Goal: Communication & Community: Participate in discussion

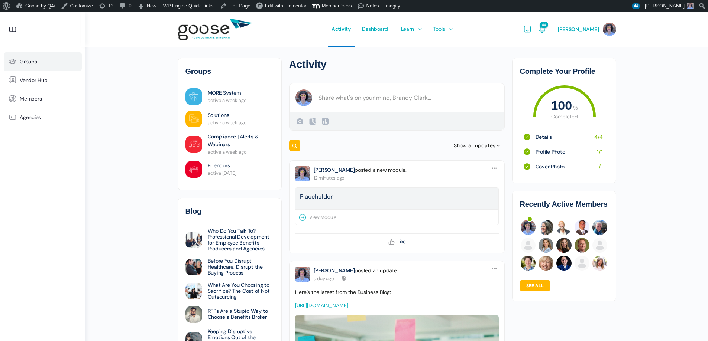
click at [39, 66] on link "Groups" at bounding box center [43, 61] width 78 height 19
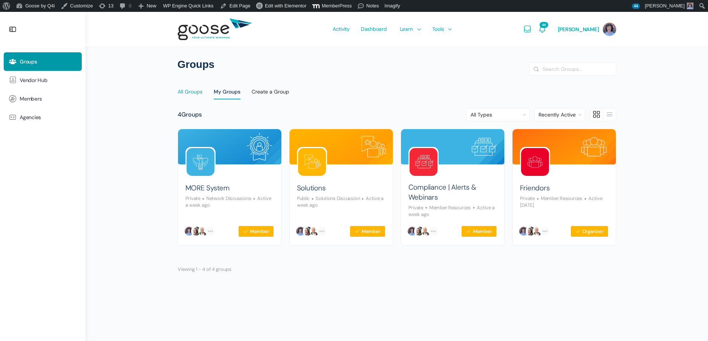
click at [200, 95] on div "All Groups" at bounding box center [190, 93] width 25 height 11
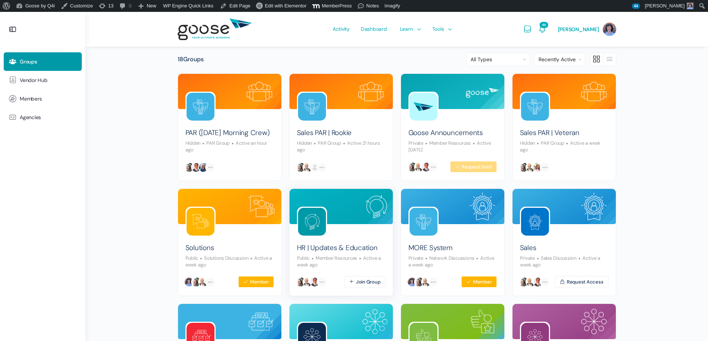
scroll to position [74, 0]
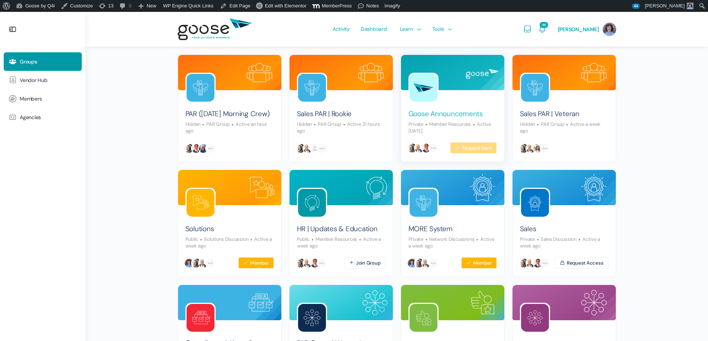
click at [442, 116] on link "Goose Announcements" at bounding box center [445, 114] width 74 height 10
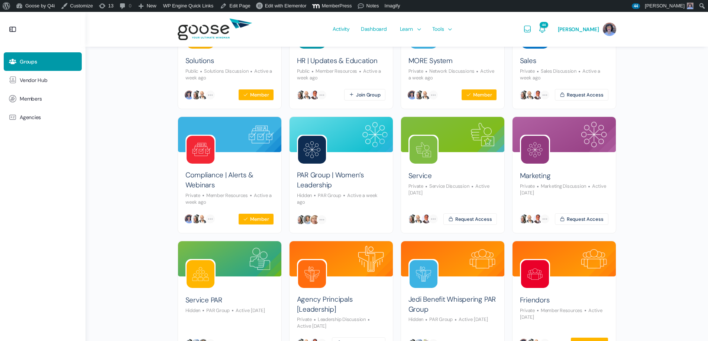
scroll to position [260, 0]
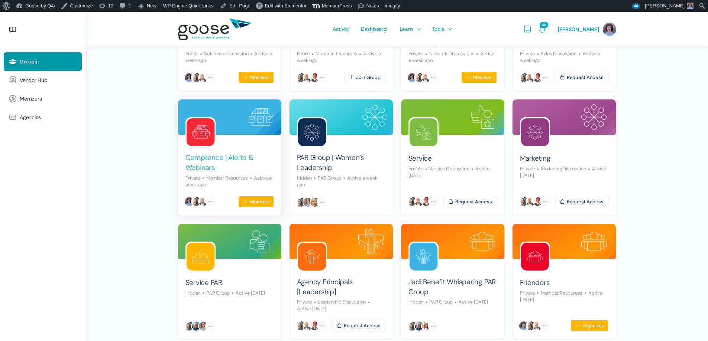
click at [225, 157] on link "Compliance | Alerts & Webinars" at bounding box center [229, 163] width 88 height 20
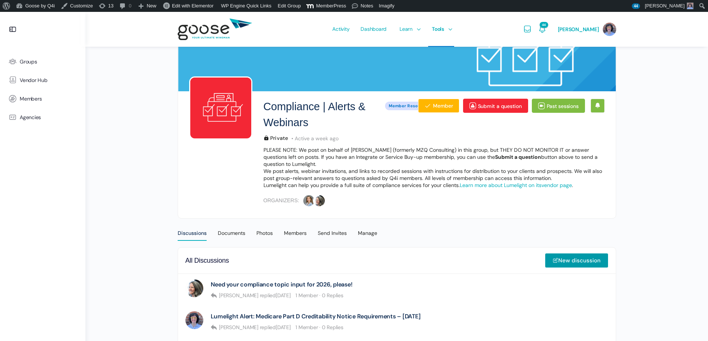
scroll to position [149, 0]
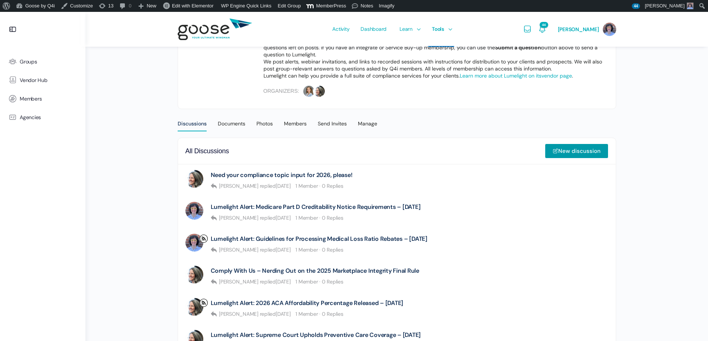
click at [366, 204] on link "Lumelight Alert: Medicare Part D Creditability Notice Requirements – 09.17.25" at bounding box center [316, 207] width 210 height 7
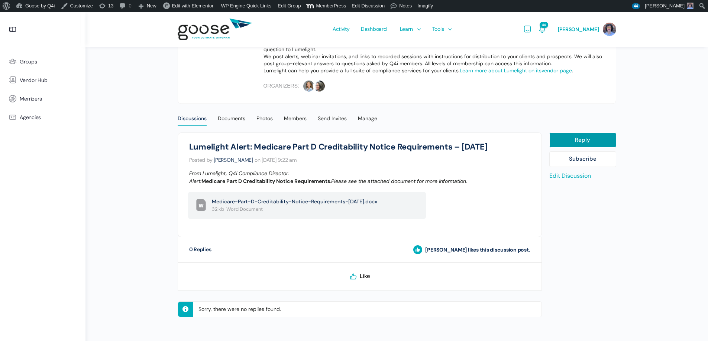
scroll to position [154, 0]
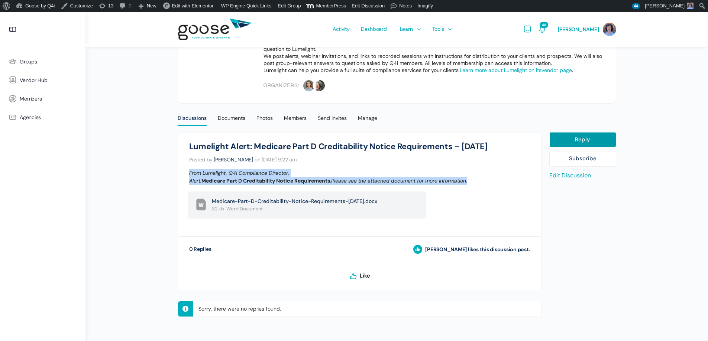
drag, startPoint x: 483, startPoint y: 180, endPoint x: 176, endPoint y: 172, distance: 307.3
click at [176, 172] on div "Compliance | Alerts & Webinars Lumelight Alert: Medicare Part D Creditability N…" at bounding box center [359, 226] width 371 height 189
copy p "From Lumelight, Q4i Compliance Director. Alert: Medicare Part D Creditability N…"
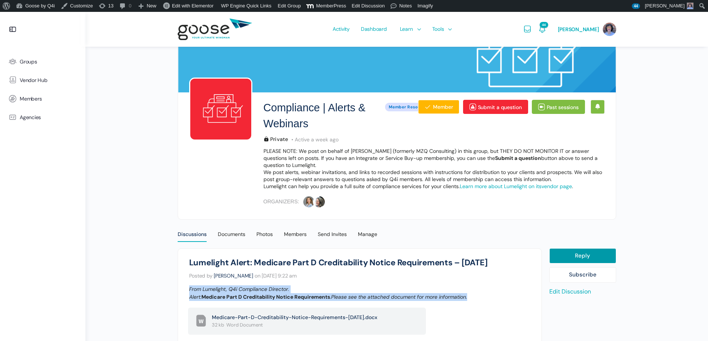
scroll to position [37, 0]
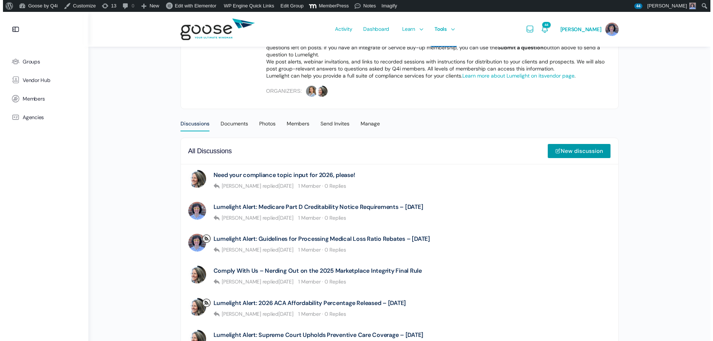
scroll to position [149, 0]
click at [575, 154] on e-page-transition at bounding box center [354, 170] width 708 height 341
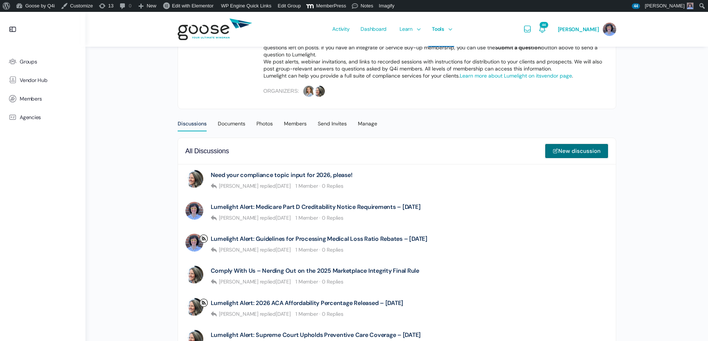
click at [555, 149] on icon at bounding box center [555, 151] width 6 height 6
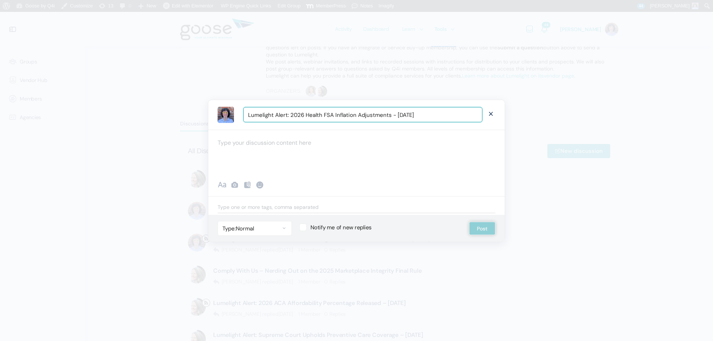
type input "Lumelight Alert: 2026 Health FSA Inflation Adjustments - 10.10.25"
click at [293, 142] on div at bounding box center [356, 152] width 296 height 45
paste div "To enrich screen reader interactions, please activate Accessibility in Grammarl…"
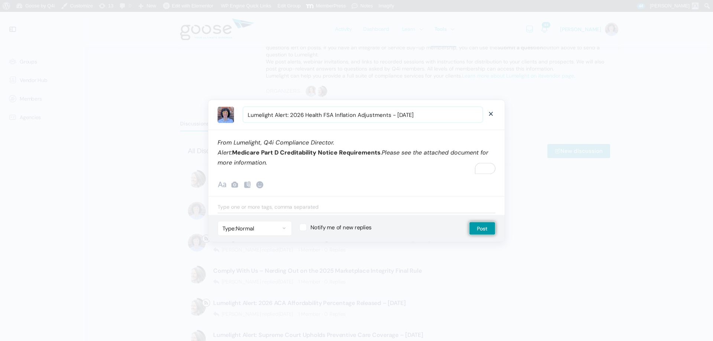
drag, startPoint x: 389, startPoint y: 115, endPoint x: 289, endPoint y: 114, distance: 99.5
click at [289, 114] on input "Lumelight Alert: 2026 Health FSA Inflation Adjustments - 10.10.25" at bounding box center [362, 114] width 239 height 15
drag, startPoint x: 380, startPoint y: 153, endPoint x: 234, endPoint y: 151, distance: 146.3
click at [234, 151] on b "Medicare Part D Creditability Notice Requirements" at bounding box center [306, 153] width 149 height 8
drag, startPoint x: 338, startPoint y: 151, endPoint x: 234, endPoint y: 155, distance: 103.7
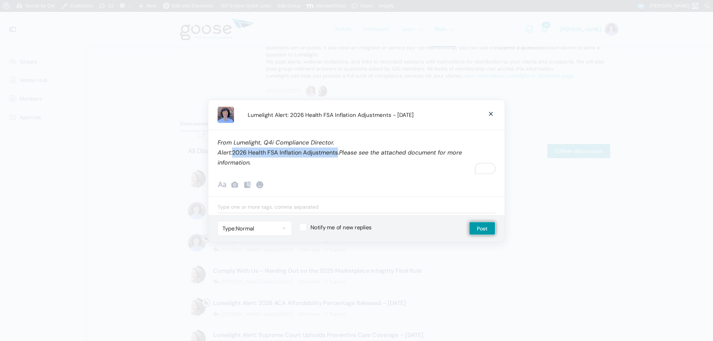
click at [234, 155] on p "From Lumelight, Q4i Compliance Director. Alert: 2026 Health FSA Inflation Adjus…" at bounding box center [357, 152] width 278 height 30
click at [308, 171] on div "From Lumelight, Q4i Compliance Director. Alert: 2026 Health FSA Inflation Adjus…" at bounding box center [356, 152] width 296 height 45
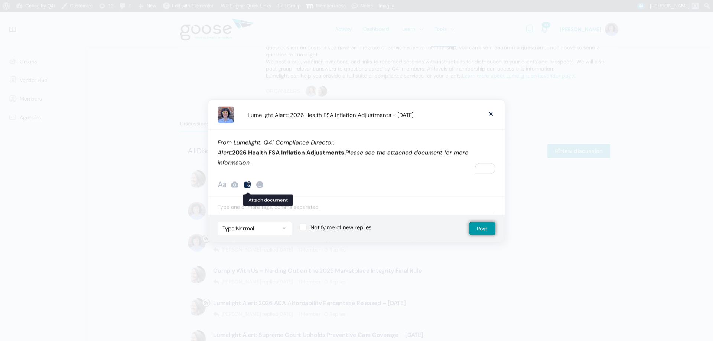
click at [246, 185] on icon at bounding box center [247, 184] width 9 height 9
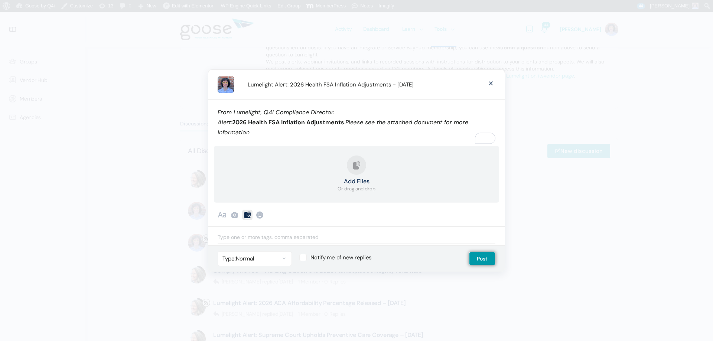
click at [349, 179] on strong "Add Files" at bounding box center [357, 182] width 38 height 6
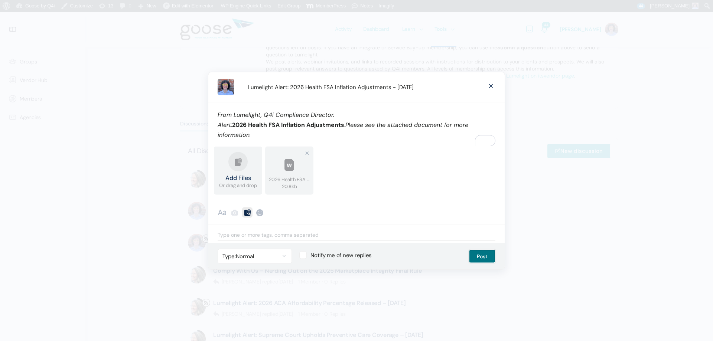
click at [486, 255] on button "Post" at bounding box center [482, 256] width 26 height 13
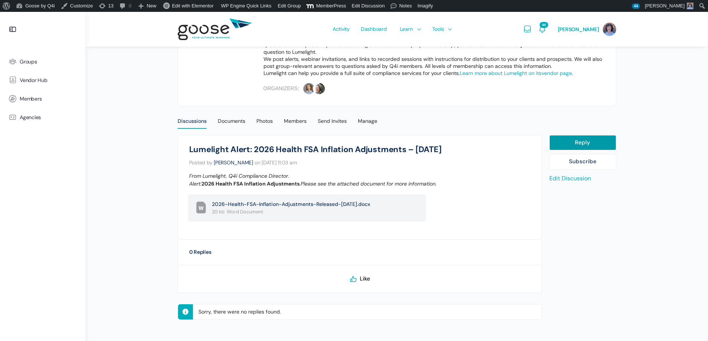
scroll to position [154, 0]
